Goal: Transaction & Acquisition: Purchase product/service

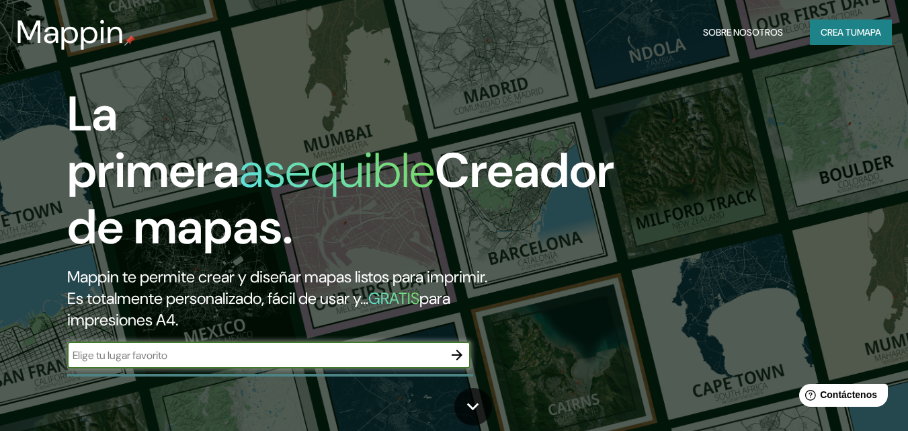
click at [261, 352] on input "text" at bounding box center [255, 354] width 376 height 15
type input "huancayo"
click at [475, 401] on icon at bounding box center [473, 407] width 24 height 24
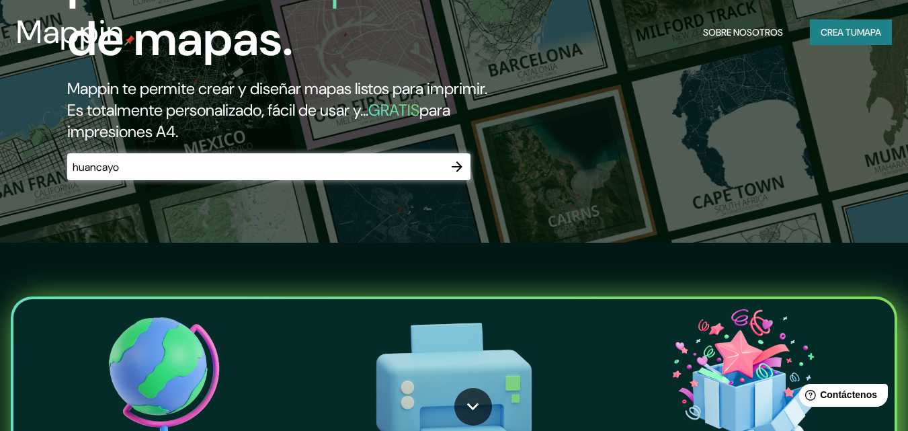
scroll to position [28, 0]
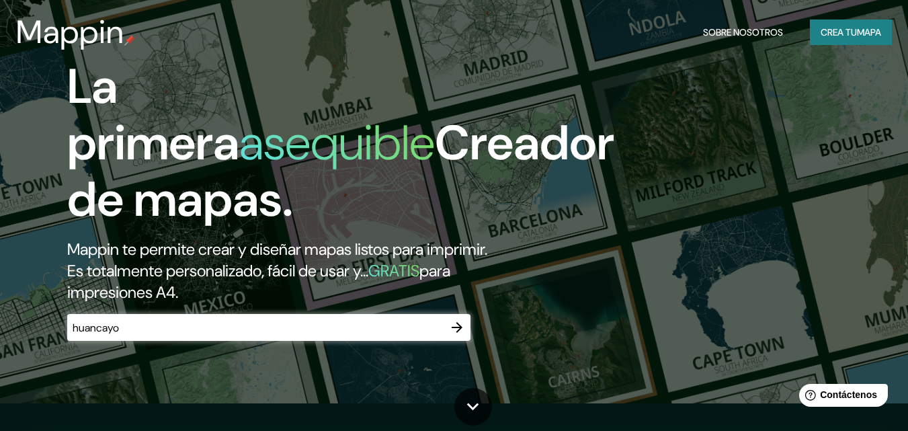
click at [456, 325] on icon "button" at bounding box center [457, 327] width 16 height 16
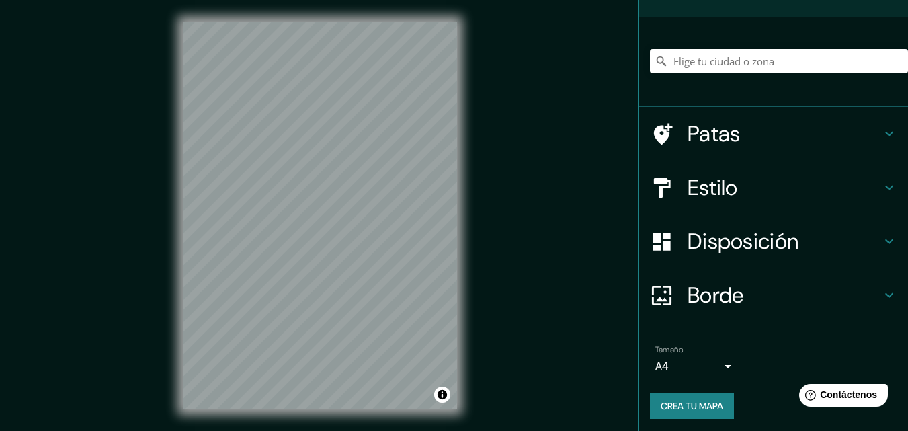
scroll to position [84, 0]
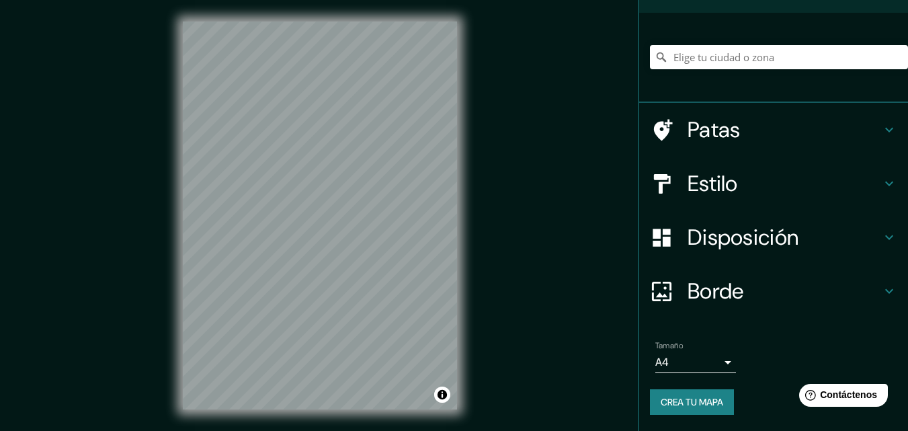
click at [749, 183] on h4 "Estilo" at bounding box center [785, 183] width 194 height 27
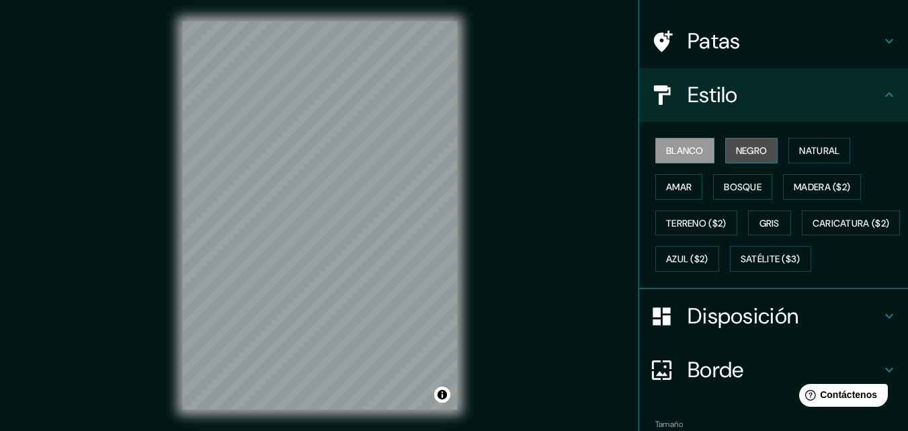
click at [745, 149] on font "Negro" at bounding box center [752, 150] width 32 height 12
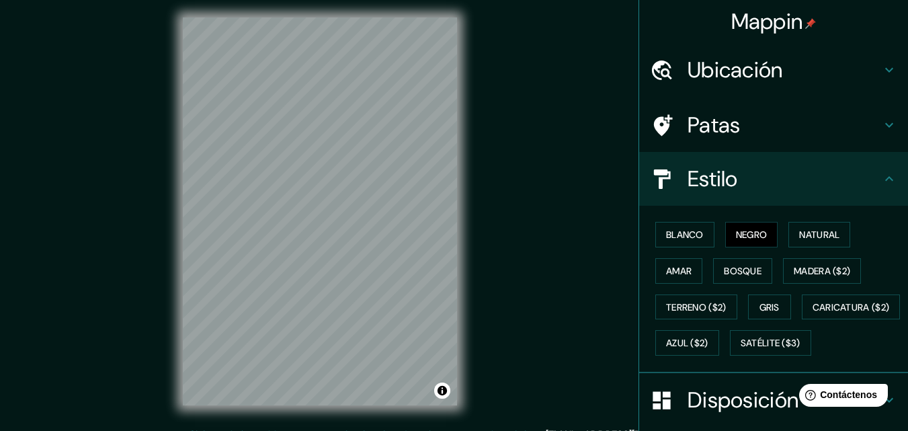
scroll to position [0, 0]
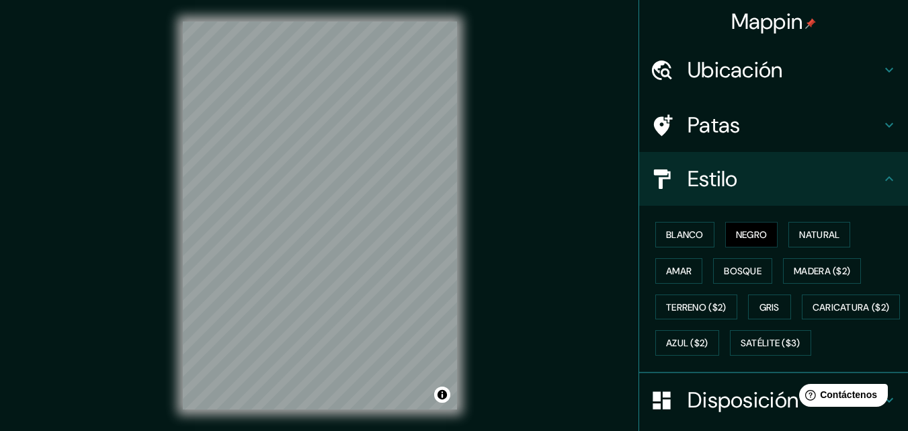
click at [765, 73] on font "Ubicación" at bounding box center [735, 70] width 95 height 28
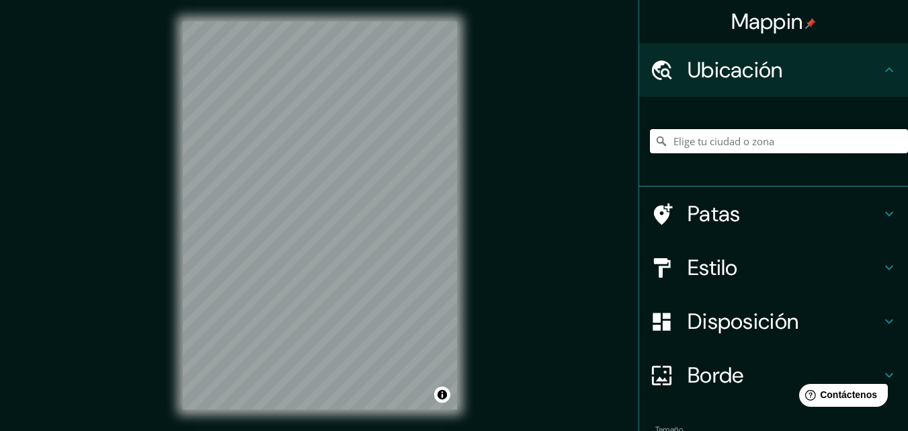
click at [745, 146] on input "Elige tu ciudad o zona" at bounding box center [779, 141] width 258 height 24
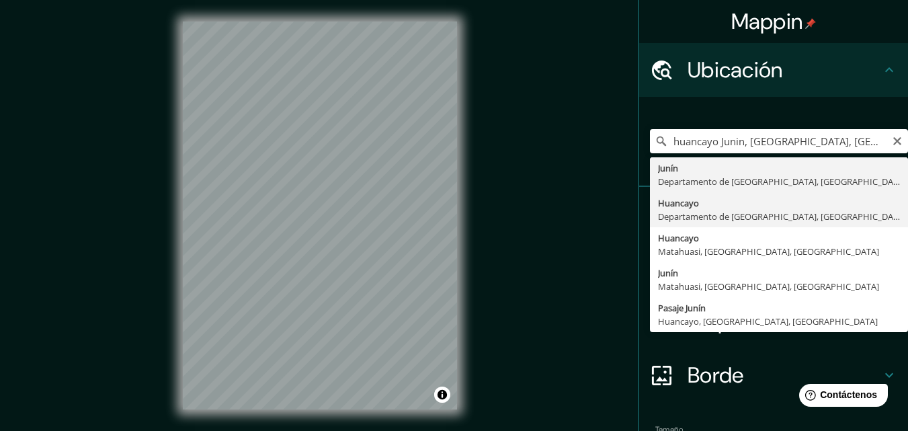
type input "Huancayo, Departamento de Junín, Perú"
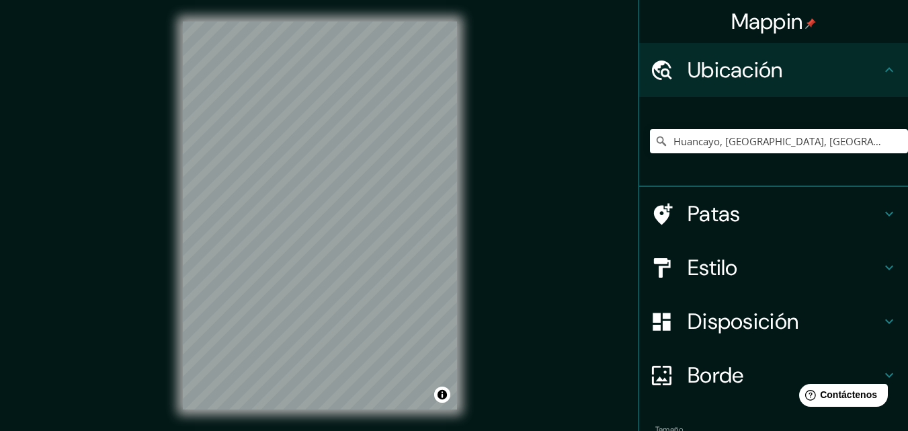
click at [826, 204] on h4 "Patas" at bounding box center [785, 213] width 194 height 27
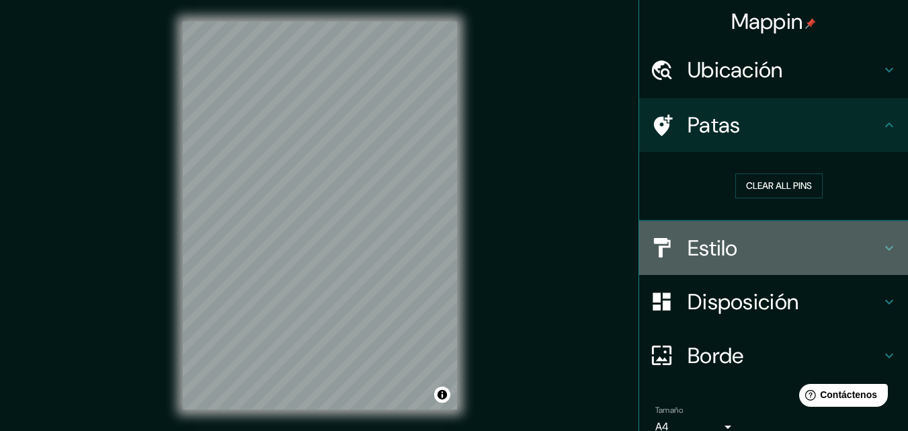
click at [725, 240] on font "Estilo" at bounding box center [713, 248] width 50 height 28
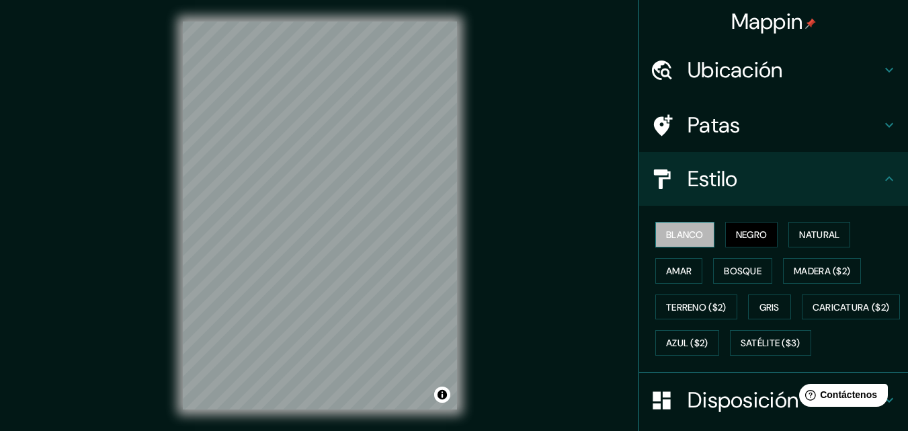
click at [690, 241] on font "Blanco" at bounding box center [685, 234] width 38 height 17
click at [759, 240] on font "Negro" at bounding box center [752, 235] width 32 height 12
click at [808, 239] on font "Natural" at bounding box center [819, 235] width 40 height 12
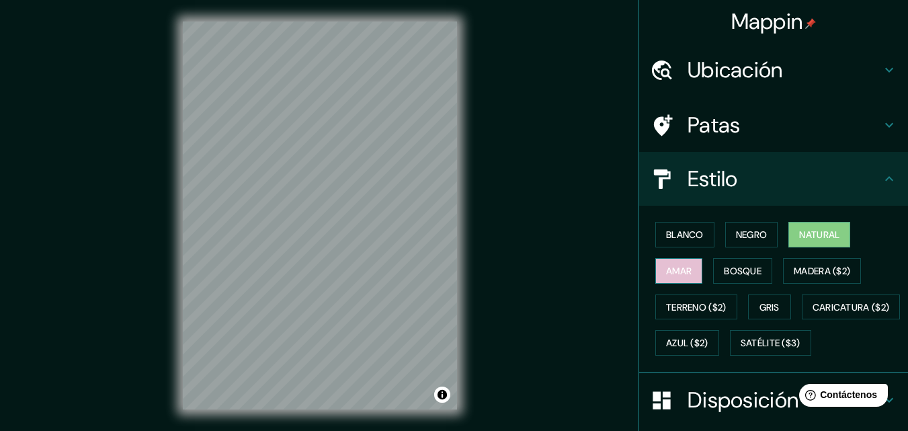
click at [667, 272] on font "Amar" at bounding box center [679, 271] width 26 height 12
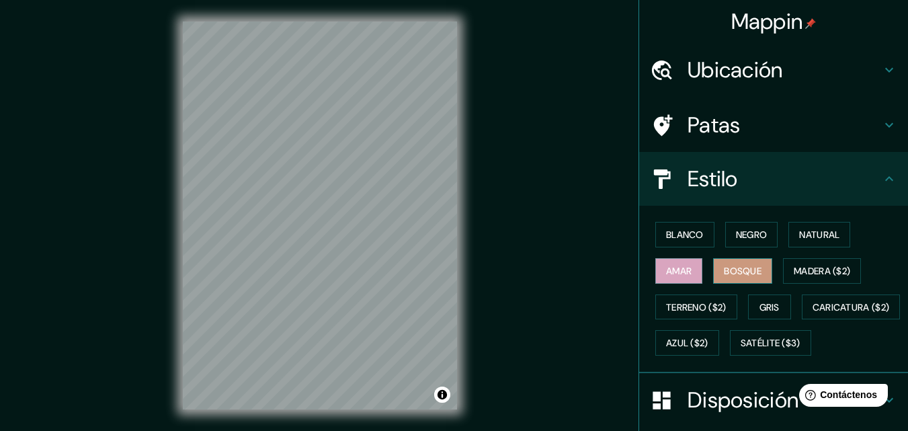
click at [724, 268] on font "Bosque" at bounding box center [743, 271] width 38 height 12
click at [813, 263] on font "Madera ($2)" at bounding box center [822, 270] width 56 height 17
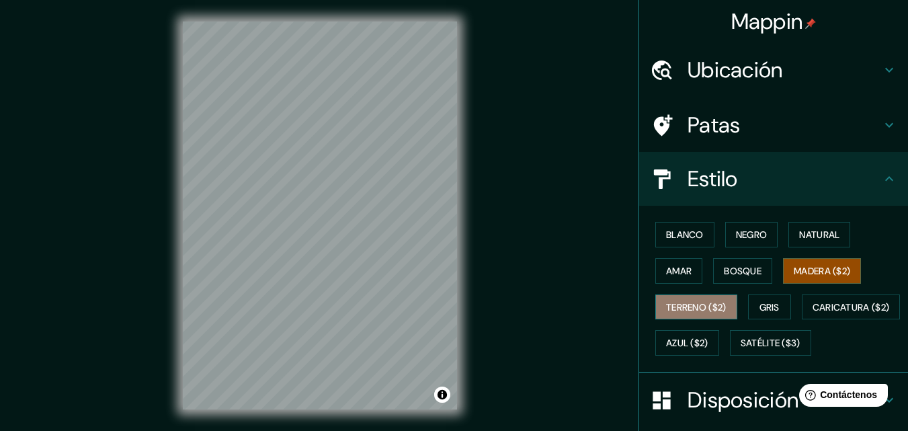
click at [690, 302] on font "Terreno ($2)" at bounding box center [696, 307] width 60 height 12
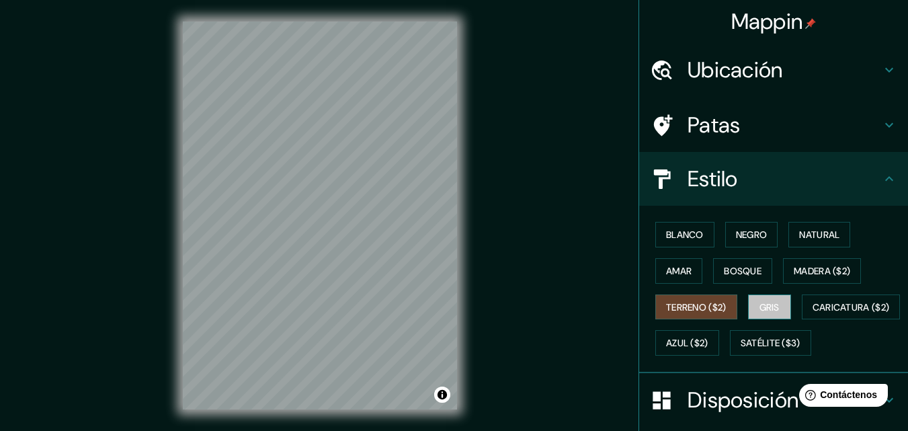
click at [773, 308] on font "Gris" at bounding box center [769, 307] width 20 height 12
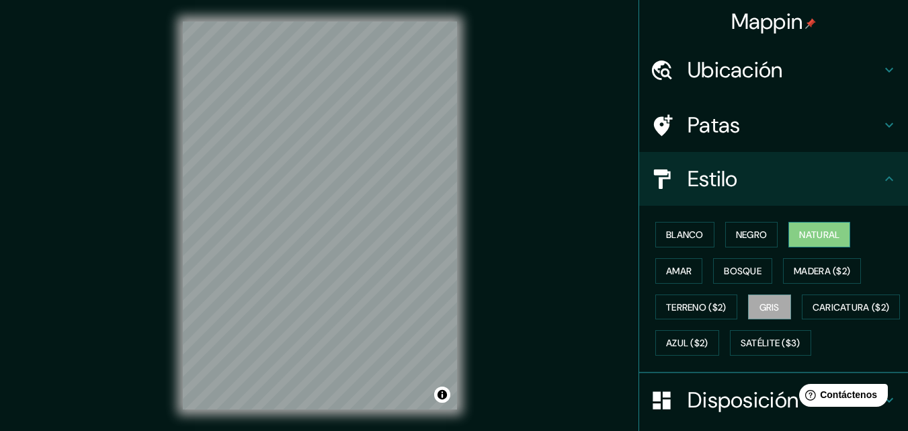
click at [812, 239] on font "Natural" at bounding box center [819, 235] width 40 height 12
click at [675, 275] on font "Amar" at bounding box center [679, 271] width 26 height 12
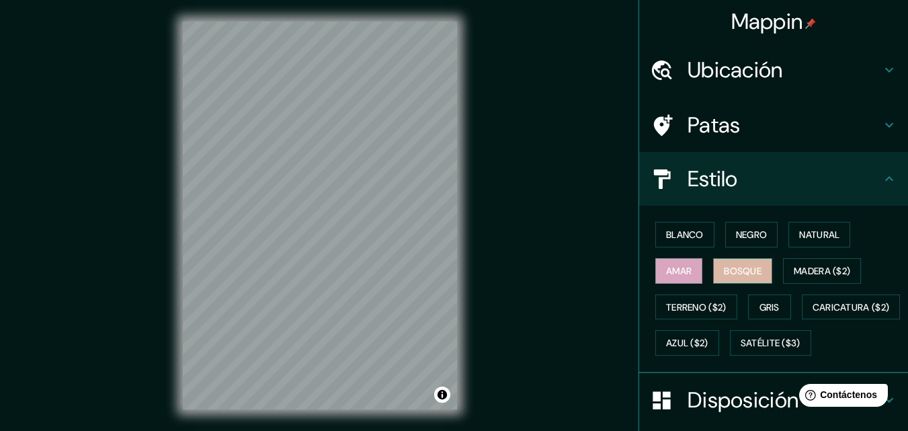
click at [747, 275] on font "Bosque" at bounding box center [743, 271] width 38 height 12
click at [814, 266] on font "Madera ($2)" at bounding box center [822, 271] width 56 height 12
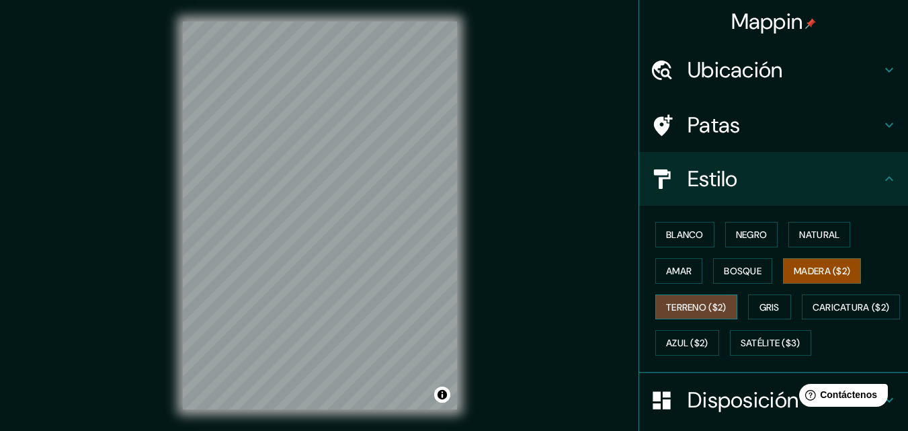
click at [722, 306] on button "Terreno ($2)" at bounding box center [696, 307] width 82 height 26
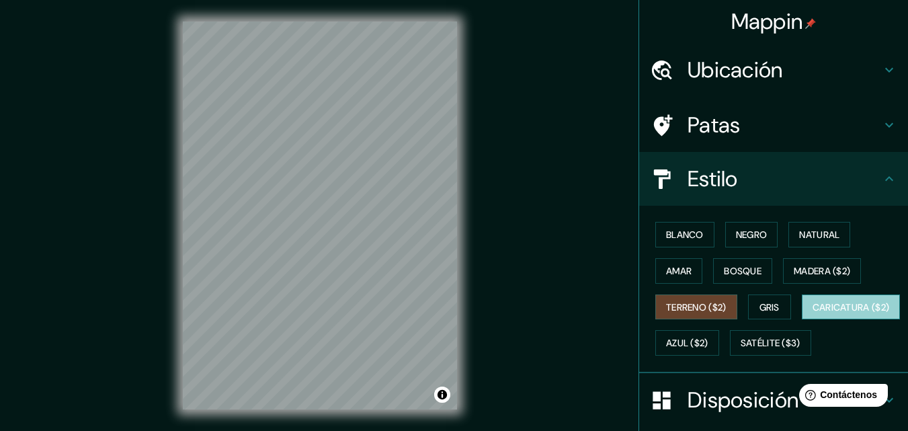
click at [813, 313] on font "Caricatura ($2)" at bounding box center [851, 307] width 77 height 12
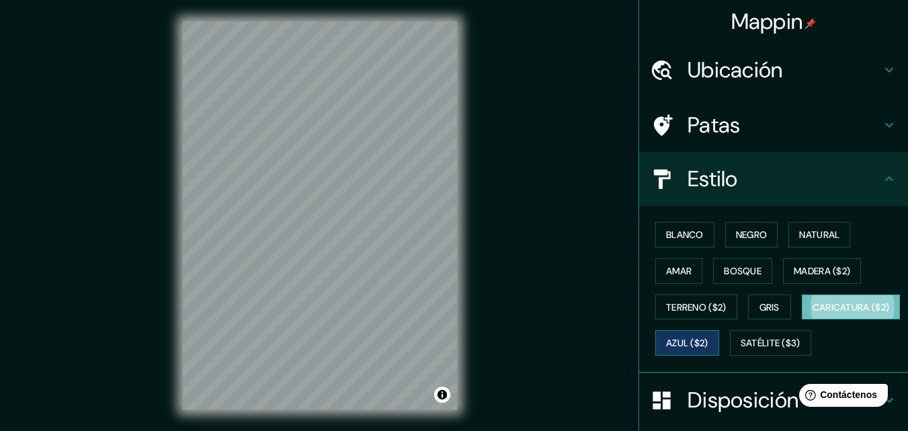
click at [708, 340] on font "Azul ($2)" at bounding box center [687, 343] width 42 height 12
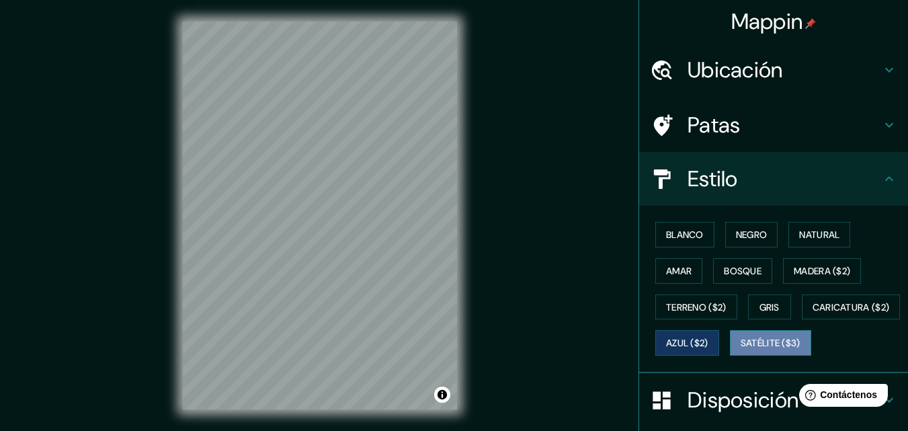
click at [741, 349] on font "Satélite ($3)" at bounding box center [771, 343] width 60 height 12
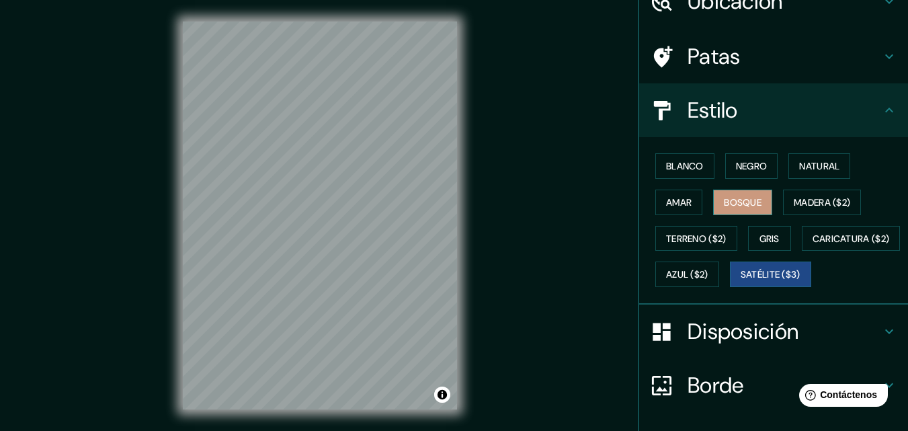
scroll to position [64, 0]
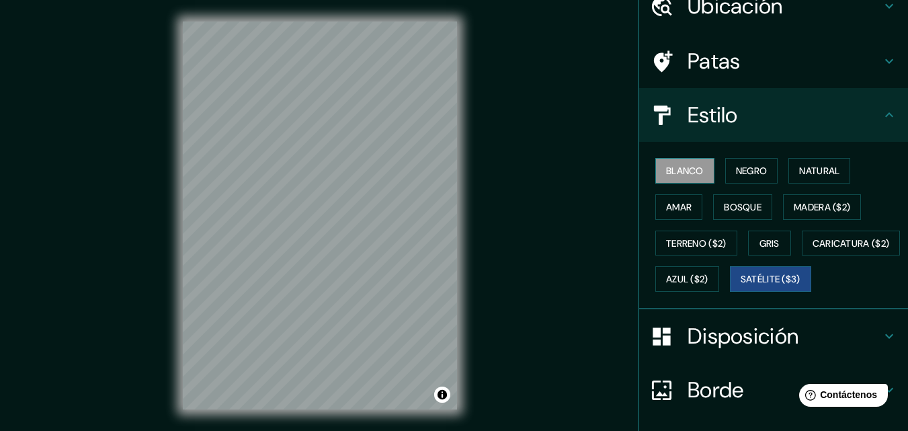
click at [677, 175] on font "Blanco" at bounding box center [685, 171] width 38 height 12
click at [736, 166] on font "Negro" at bounding box center [752, 171] width 32 height 12
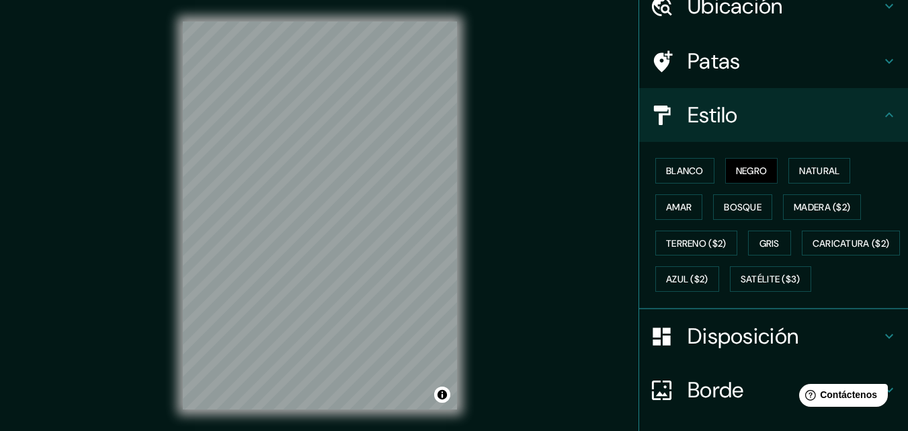
click at [474, 188] on div "© Mapbox © OpenStreetMap Improve this map" at bounding box center [319, 215] width 317 height 431
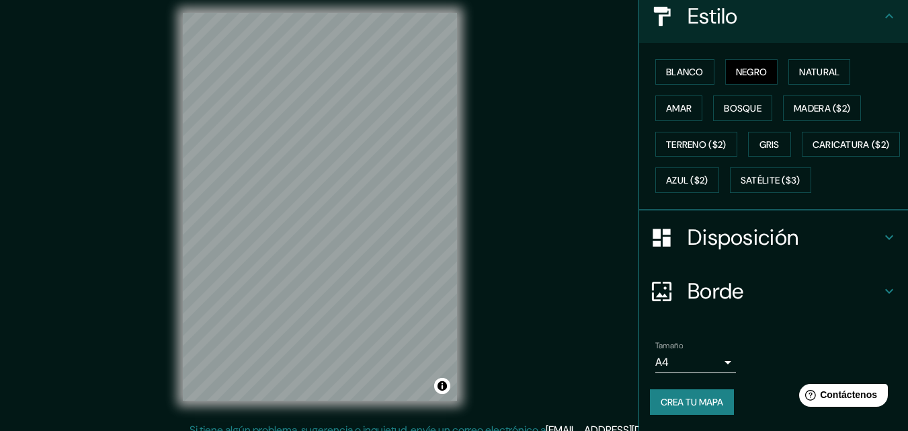
scroll to position [22, 0]
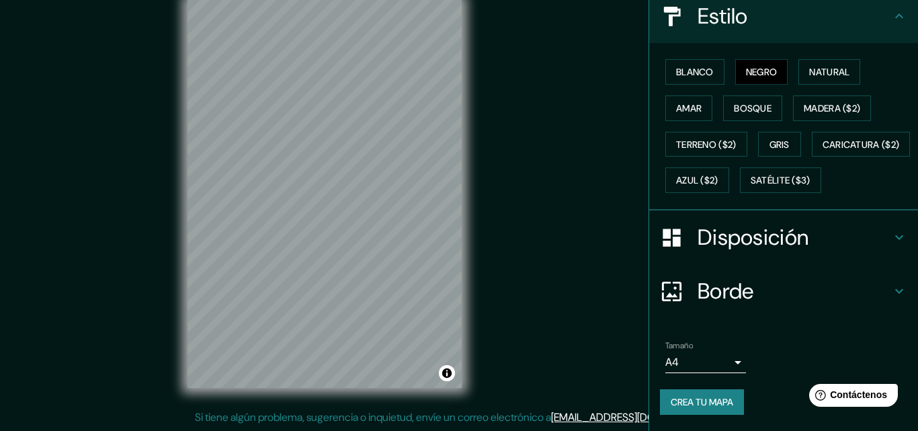
click at [714, 359] on body "Mappin Ubicación Huancayo, Departamento de Junín, Perú Patas Estilo Blanco Negr…" at bounding box center [459, 193] width 918 height 431
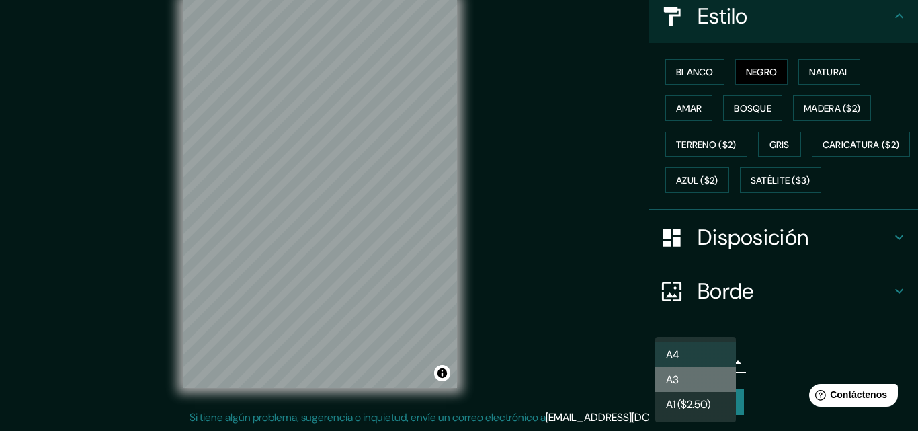
click at [686, 380] on li "A3" at bounding box center [695, 379] width 81 height 25
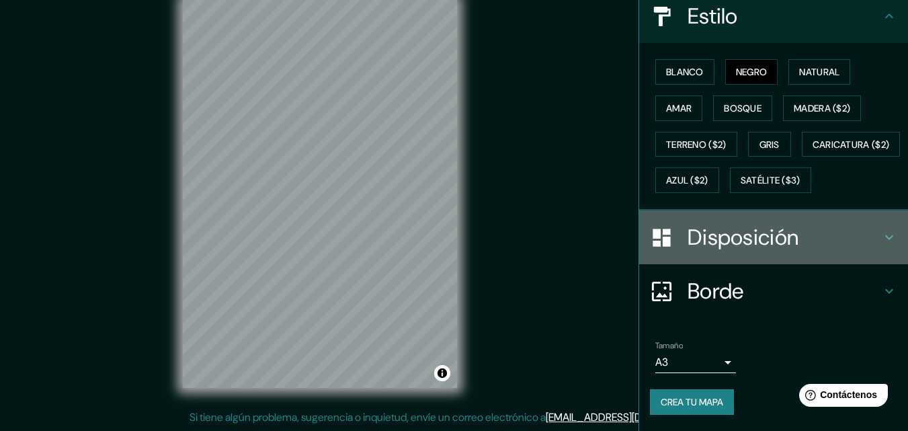
click at [881, 235] on icon at bounding box center [889, 237] width 16 height 16
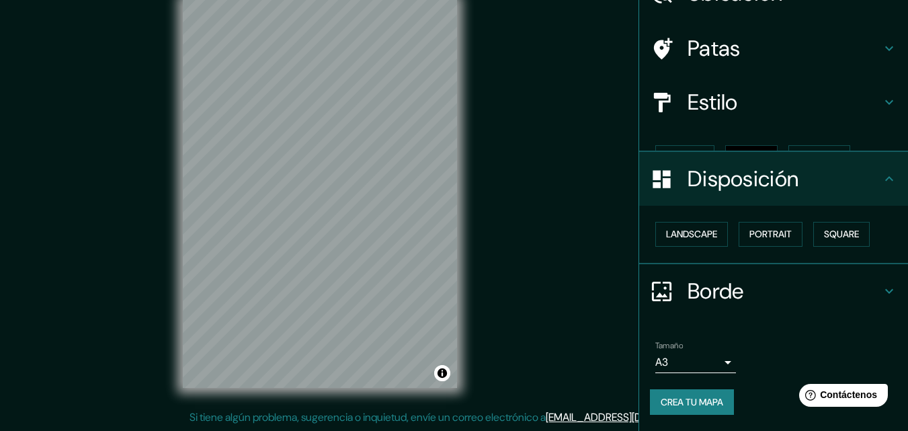
scroll to position [54, 0]
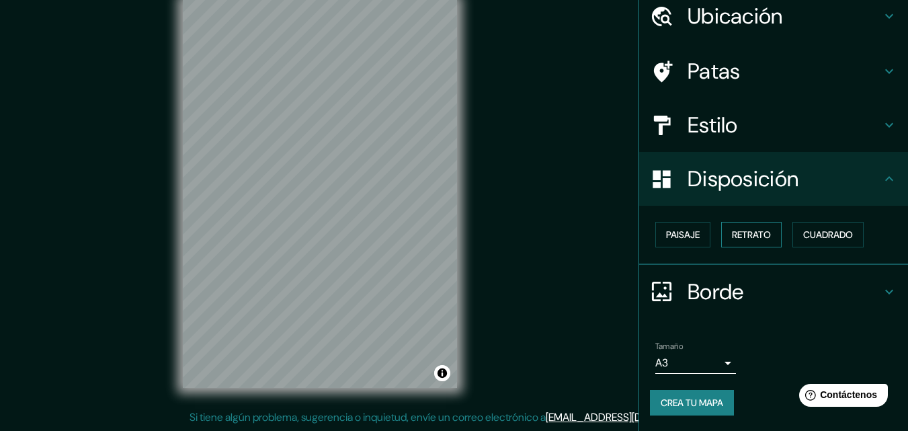
click at [758, 238] on font "Retrato" at bounding box center [751, 235] width 39 height 12
click at [671, 238] on font "Paisaje" at bounding box center [683, 235] width 34 height 12
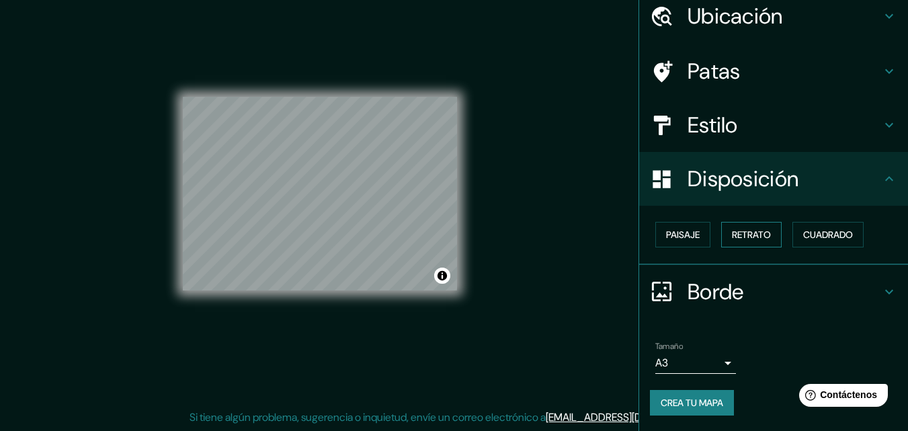
click at [740, 239] on font "Retrato" at bounding box center [751, 235] width 39 height 12
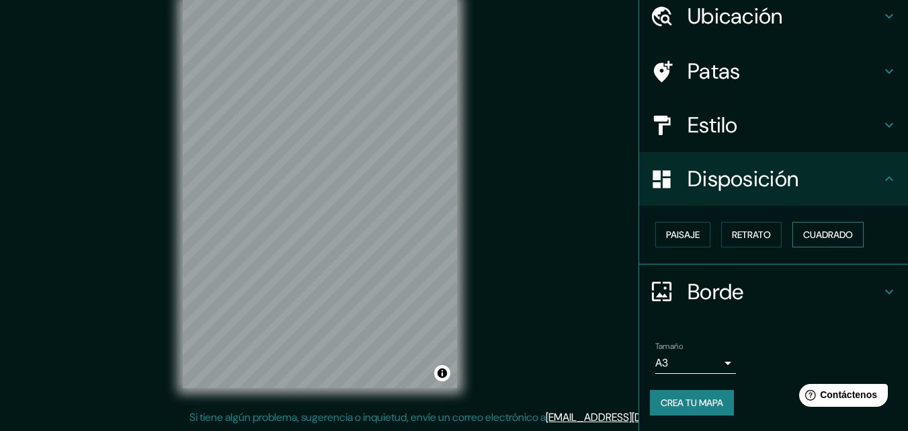
click at [817, 237] on font "Cuadrado" at bounding box center [828, 235] width 50 height 12
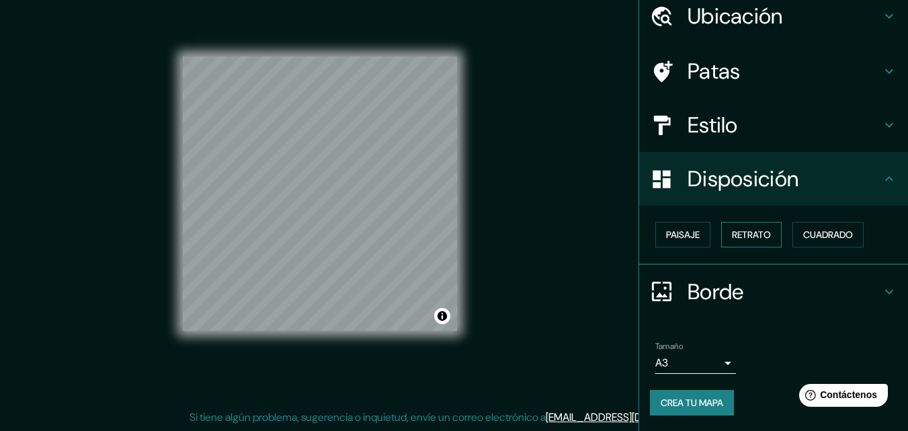
click at [757, 239] on font "Retrato" at bounding box center [751, 235] width 39 height 12
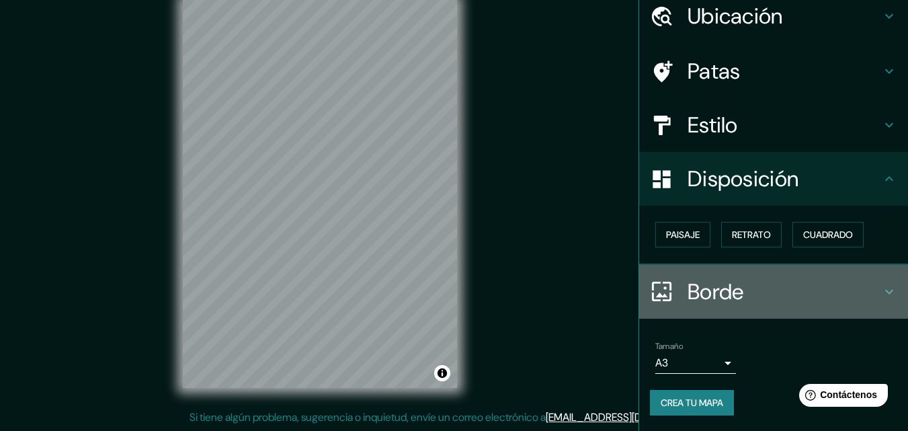
click at [780, 286] on h4 "Borde" at bounding box center [785, 291] width 194 height 27
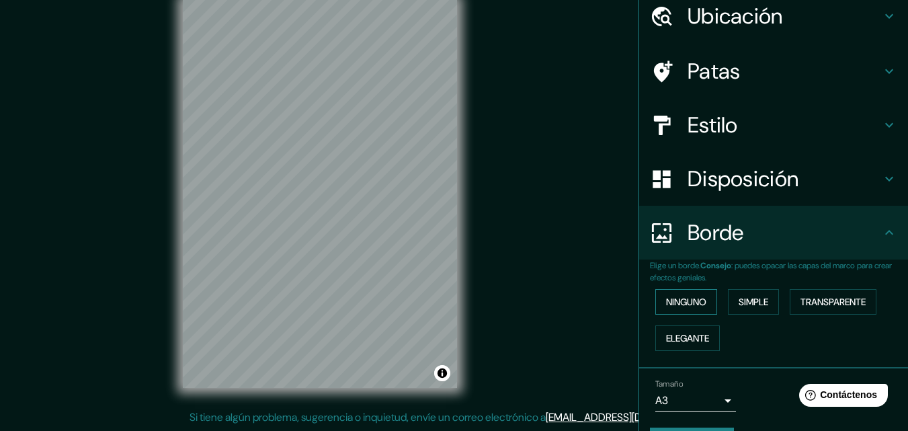
click at [704, 295] on button "Ninguno" at bounding box center [686, 302] width 62 height 26
click at [763, 295] on button "Simple" at bounding box center [753, 302] width 51 height 26
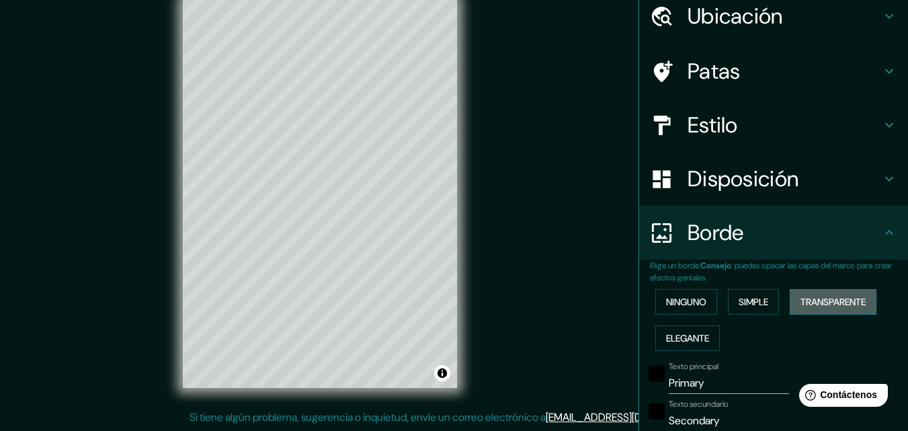
click at [813, 295] on font "Transparente" at bounding box center [832, 301] width 65 height 17
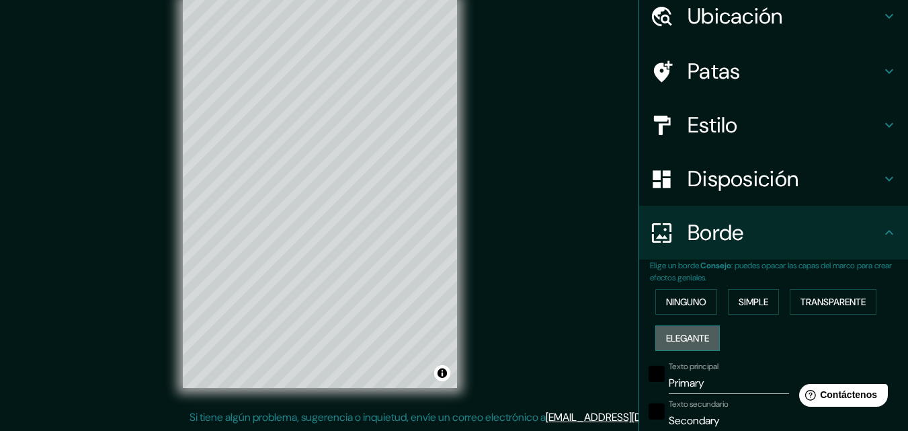
click at [682, 333] on font "Elegante" at bounding box center [687, 338] width 43 height 12
click at [681, 298] on font "Ninguno" at bounding box center [686, 302] width 40 height 12
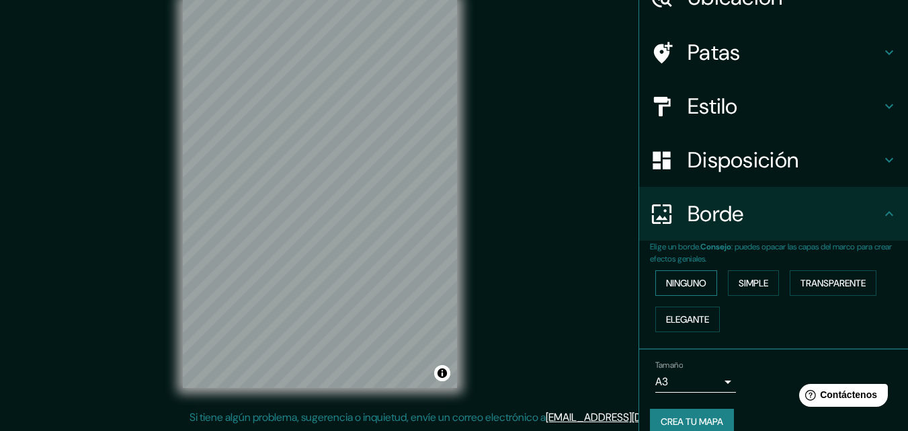
scroll to position [91, 0]
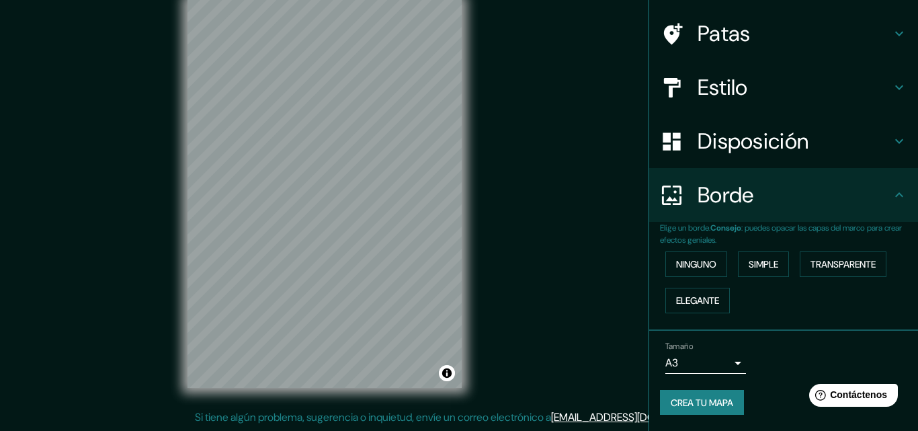
click at [719, 360] on body "Mappin Ubicación Huancayo, Departamento de Junín, Perú Patas Estilo Disposición…" at bounding box center [459, 193] width 918 height 431
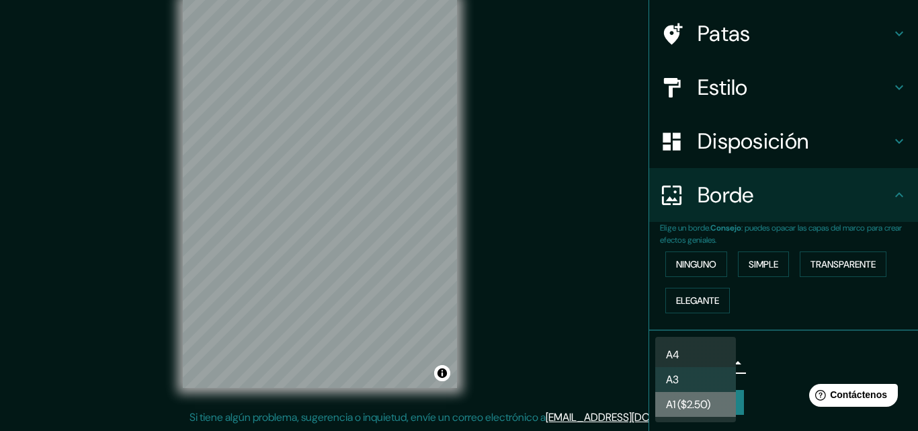
click at [681, 397] on font "A1 ($2.50)" at bounding box center [688, 404] width 44 height 14
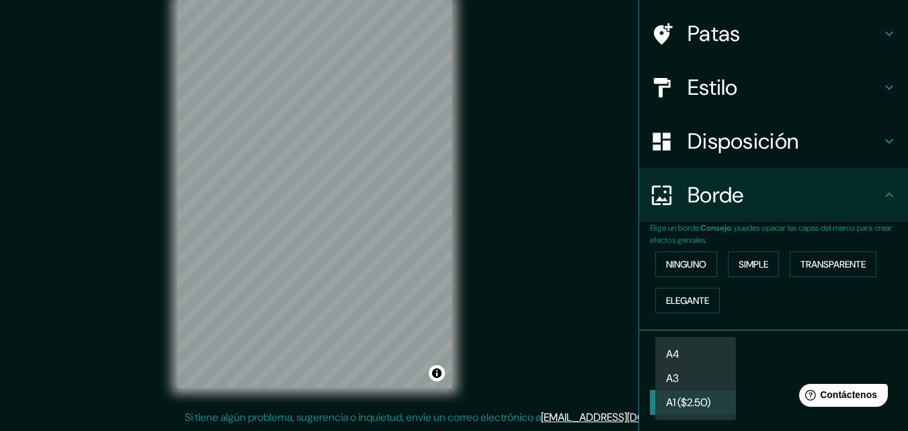
click at [709, 362] on body "Mappin Ubicación Huancayo, Departamento de Junín, Perú Patas Estilo Disposición…" at bounding box center [454, 193] width 908 height 431
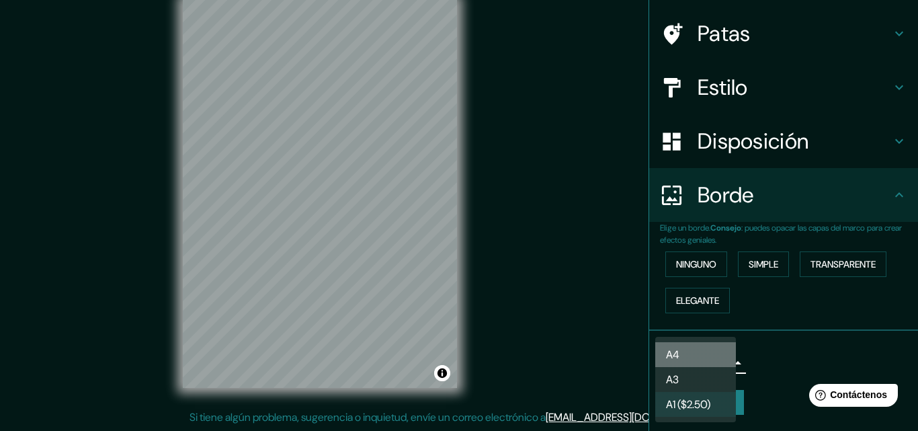
click at [708, 362] on li "A4" at bounding box center [695, 354] width 81 height 25
type input "single"
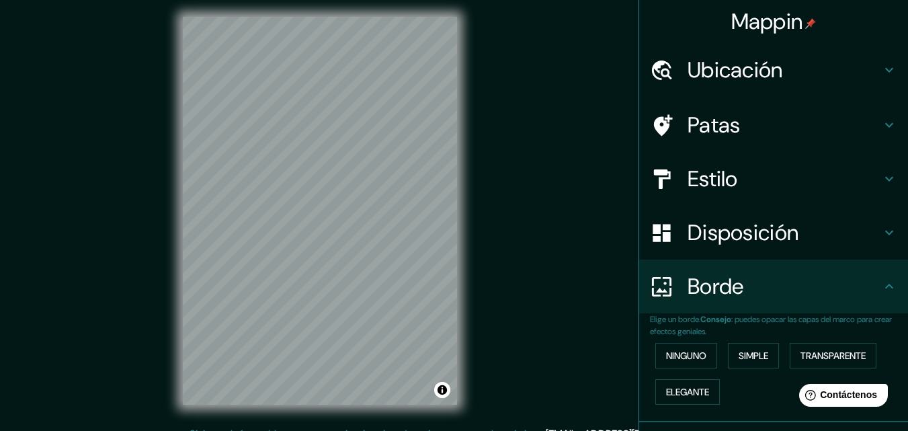
scroll to position [0, 0]
